Goal: Task Accomplishment & Management: Manage account settings

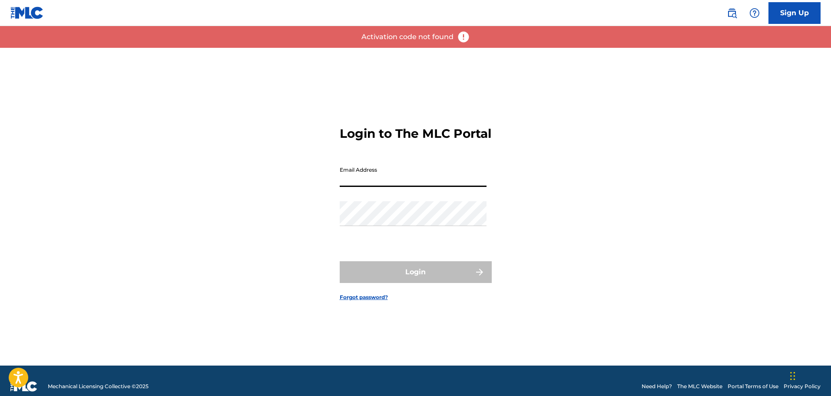
drag, startPoint x: 411, startPoint y: 176, endPoint x: 411, endPoint y: 181, distance: 4.8
click at [411, 180] on input "Email Address" at bounding box center [413, 174] width 147 height 25
click at [409, 184] on input "Email Address" at bounding box center [413, 174] width 147 height 25
paste input "[PERSON_NAME][EMAIL_ADDRESS][PERSON_NAME][DOMAIN_NAME]:J3XF7VDH"
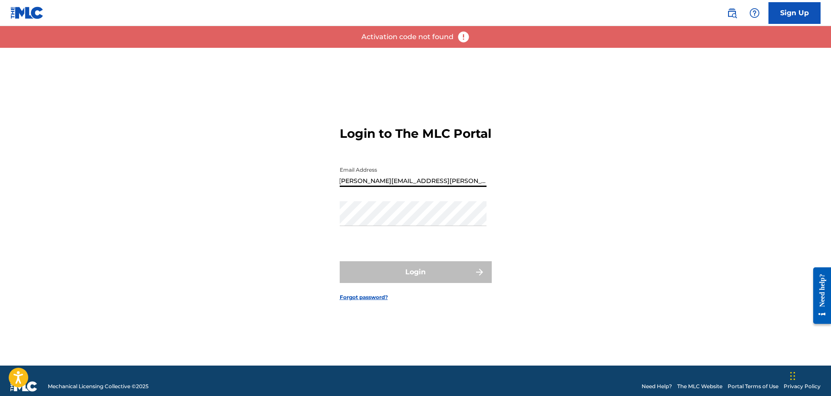
click at [450, 187] on input "[PERSON_NAME][EMAIL_ADDRESS][PERSON_NAME][DOMAIN_NAME]:J3XF7VDH" at bounding box center [413, 174] width 147 height 25
click at [475, 187] on input "[PERSON_NAME][EMAIL_ADDRESS][PERSON_NAME][DOMAIN_NAME]:J3XF7VDH" at bounding box center [413, 174] width 147 height 25
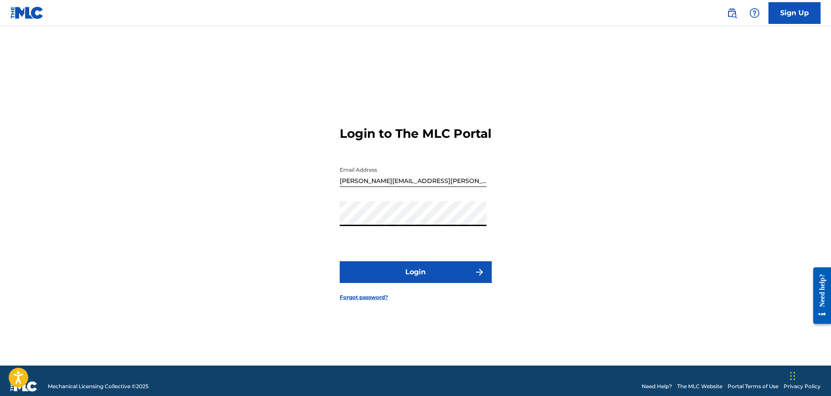
click at [340, 261] on button "Login" at bounding box center [416, 272] width 152 height 22
click at [426, 186] on input "[PERSON_NAME][EMAIL_ADDRESS][PERSON_NAME][DOMAIN_NAME]" at bounding box center [413, 174] width 147 height 25
paste input ":avr8y#j2pvbc_x#"
drag, startPoint x: 434, startPoint y: 189, endPoint x: 577, endPoint y: 186, distance: 143.7
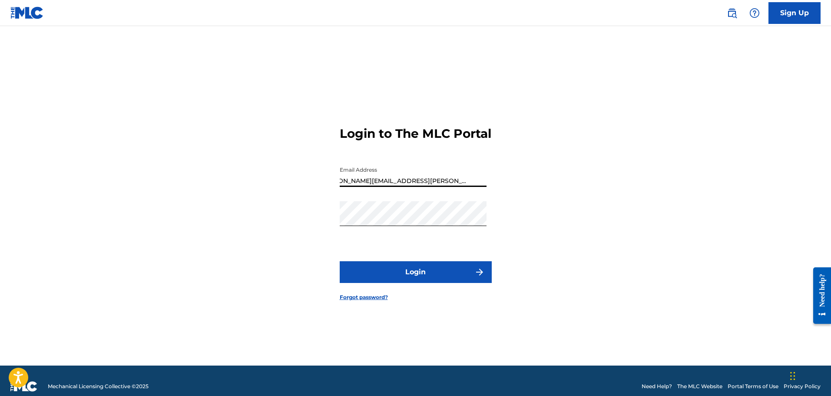
click at [577, 188] on div "Login to The MLC Portal Email Address [PERSON_NAME][EMAIL_ADDRESS][PERSON_NAME]…" at bounding box center [416, 206] width 608 height 317
type input "[PERSON_NAME][EMAIL_ADDRESS][PERSON_NAME][DOMAIN_NAME]"
click at [461, 283] on button "Login" at bounding box center [416, 272] width 152 height 22
